Goal: Check status: Check status

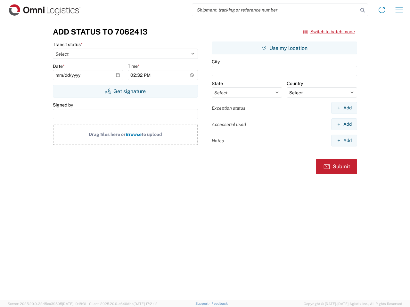
click at [275, 10] on input "search" at bounding box center [275, 10] width 166 height 12
click at [362, 10] on icon at bounding box center [362, 10] width 9 height 9
click at [382, 10] on icon at bounding box center [382, 10] width 10 height 10
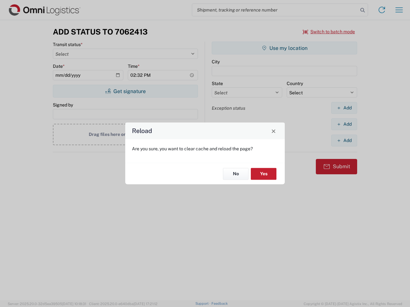
click at [329, 32] on div "Reload Are you sure, you want to clear cache and reload the page? No Yes" at bounding box center [205, 153] width 410 height 307
click at [125, 91] on div "Reload Are you sure, you want to clear cache and reload the page? No Yes" at bounding box center [205, 153] width 410 height 307
click at [284, 48] on div "Reload Are you sure, you want to clear cache and reload the page? No Yes" at bounding box center [205, 153] width 410 height 307
click at [344, 108] on div "Reload Are you sure, you want to clear cache and reload the page? No Yes" at bounding box center [205, 153] width 410 height 307
click at [344, 124] on div "Reload Are you sure, you want to clear cache and reload the page? No Yes" at bounding box center [205, 153] width 410 height 307
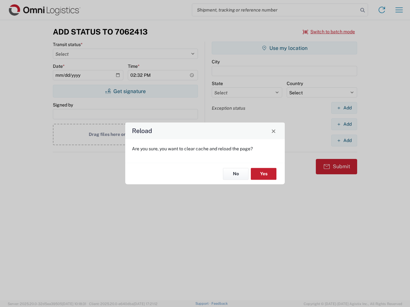
click at [344, 141] on div "Reload Are you sure, you want to clear cache and reload the page? No Yes" at bounding box center [205, 153] width 410 height 307
